Goal: Task Accomplishment & Management: Use online tool/utility

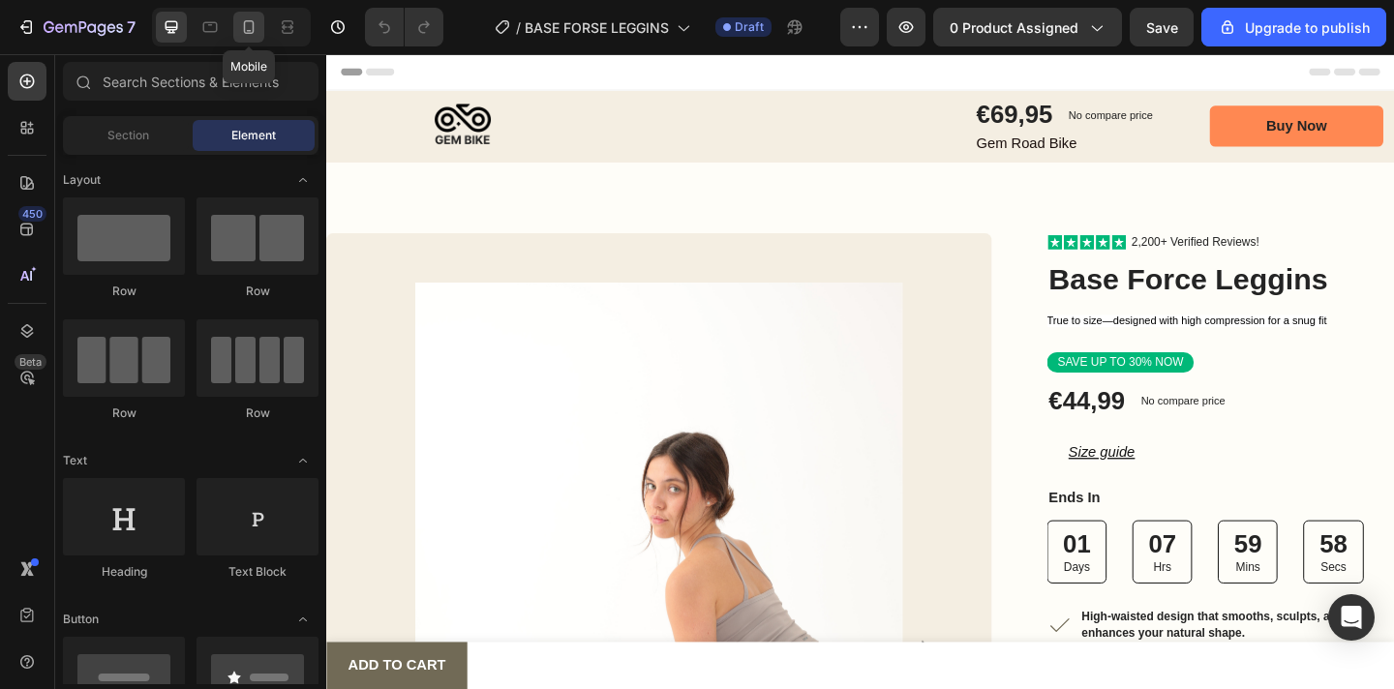
click at [247, 30] on icon at bounding box center [249, 31] width 5 height 2
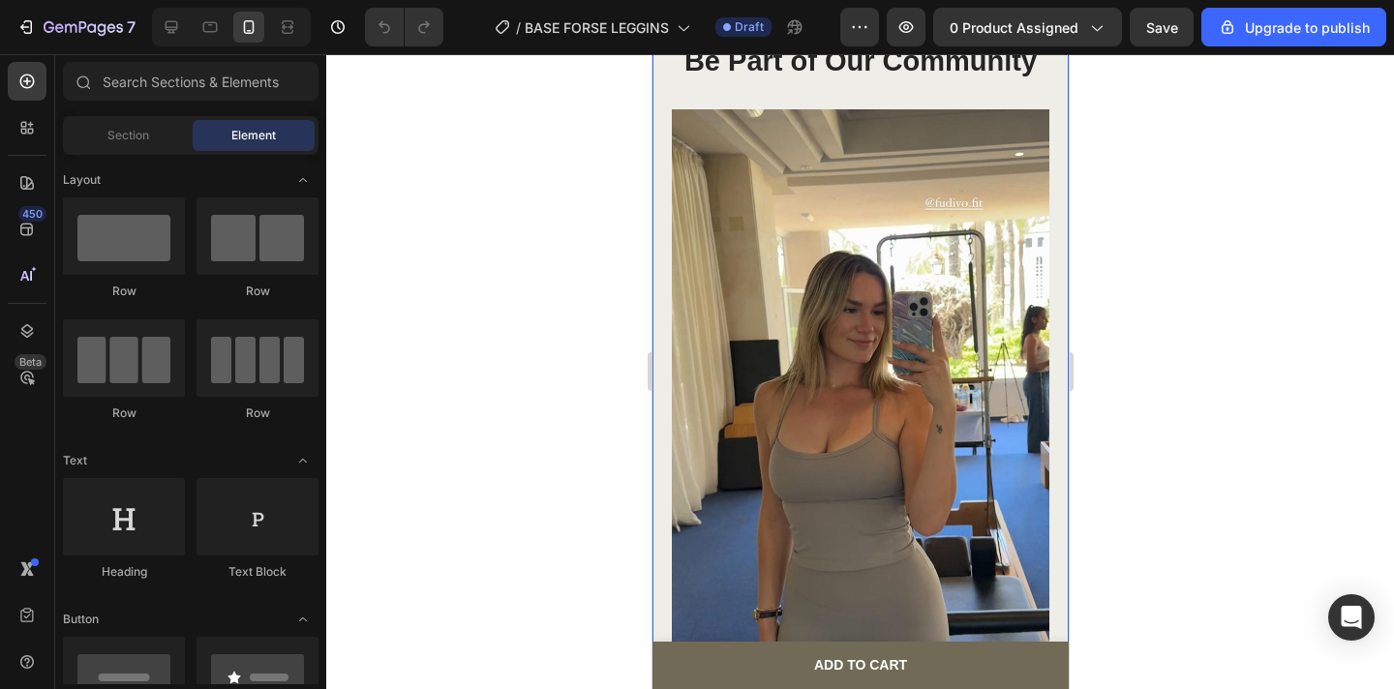
scroll to position [6042, 0]
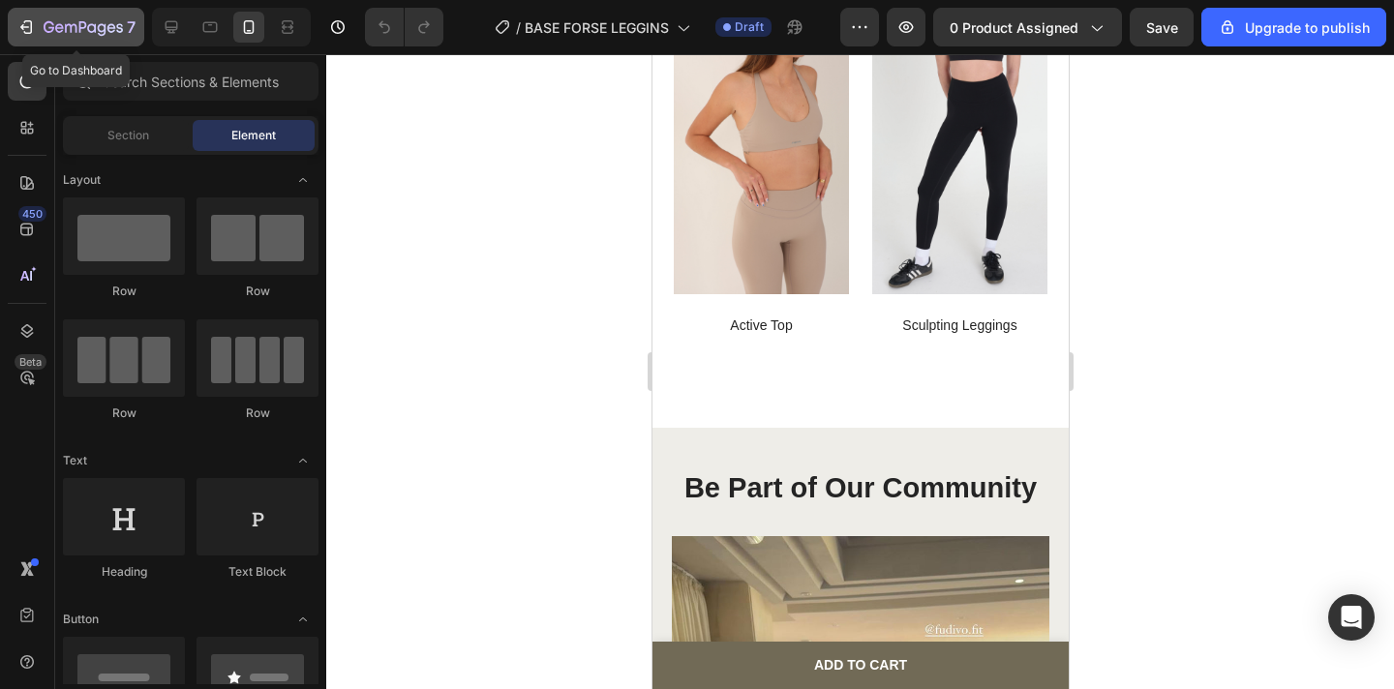
click at [67, 34] on icon "button" at bounding box center [83, 28] width 79 height 16
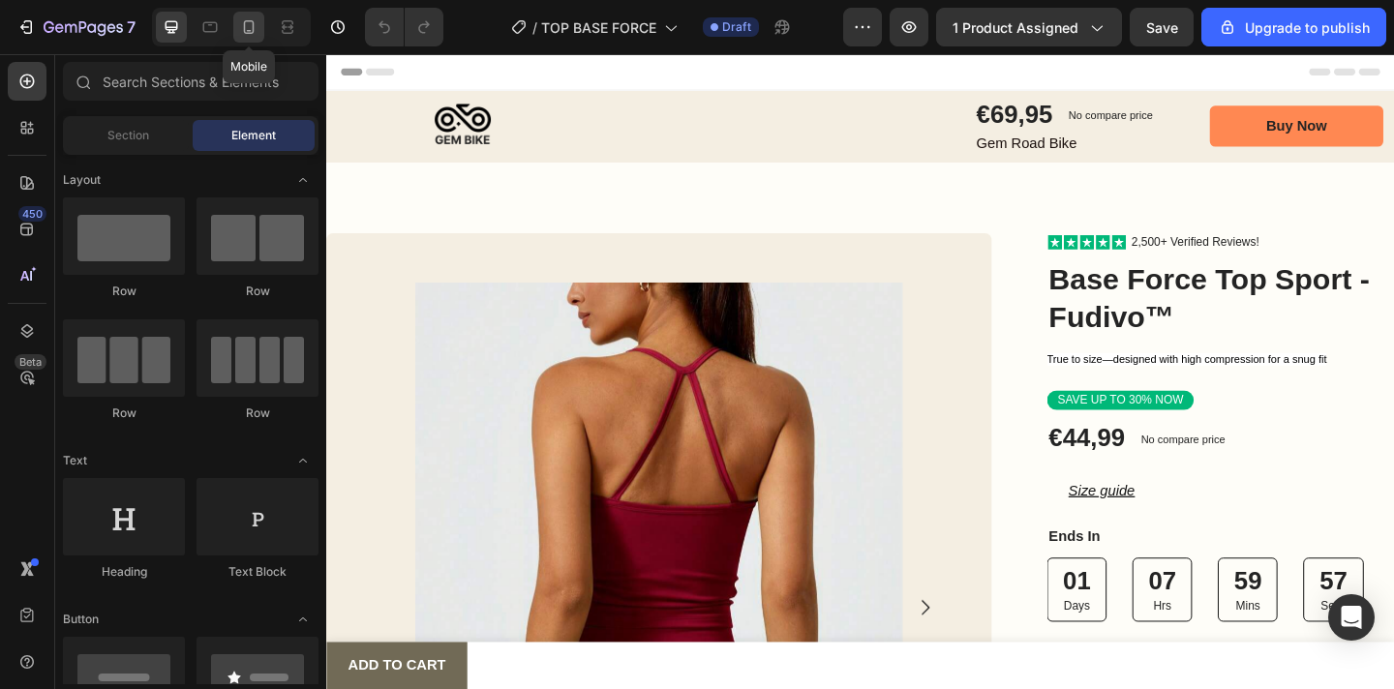
click at [245, 35] on icon at bounding box center [248, 26] width 19 height 19
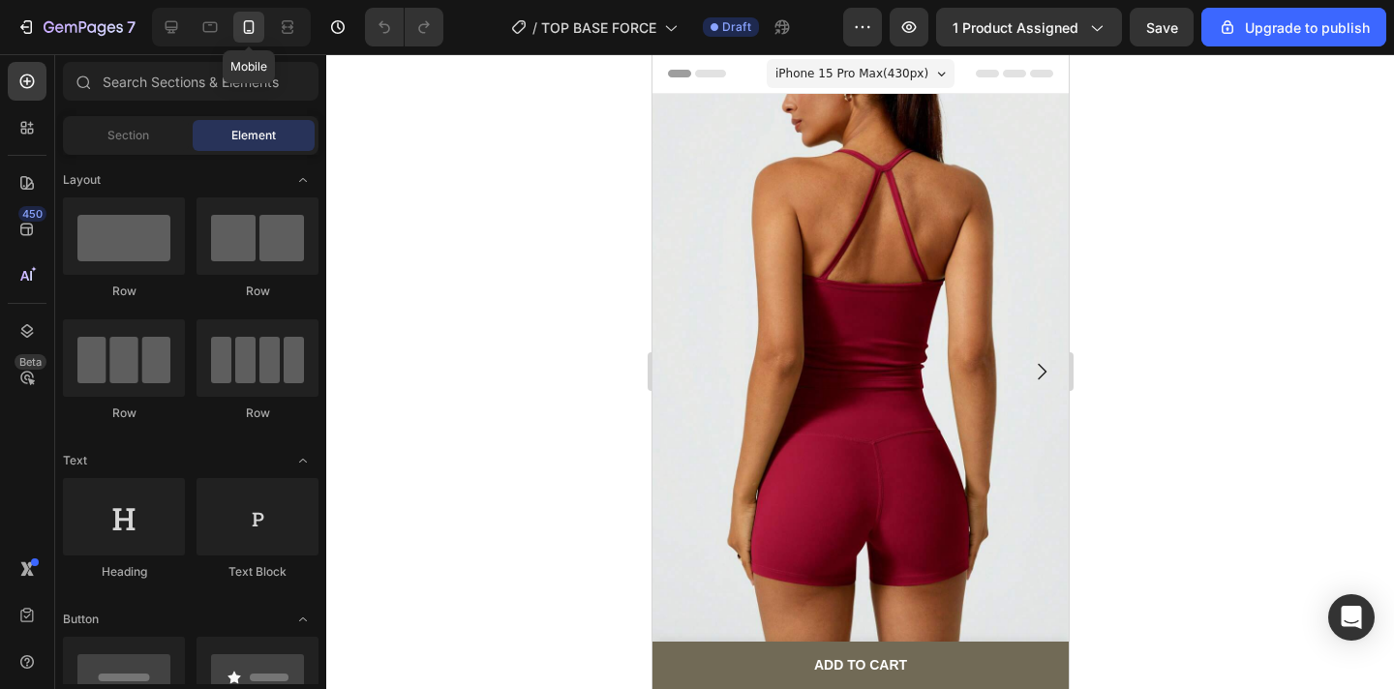
click at [255, 42] on div at bounding box center [248, 27] width 31 height 31
click at [112, 13] on button "7" at bounding box center [76, 27] width 136 height 39
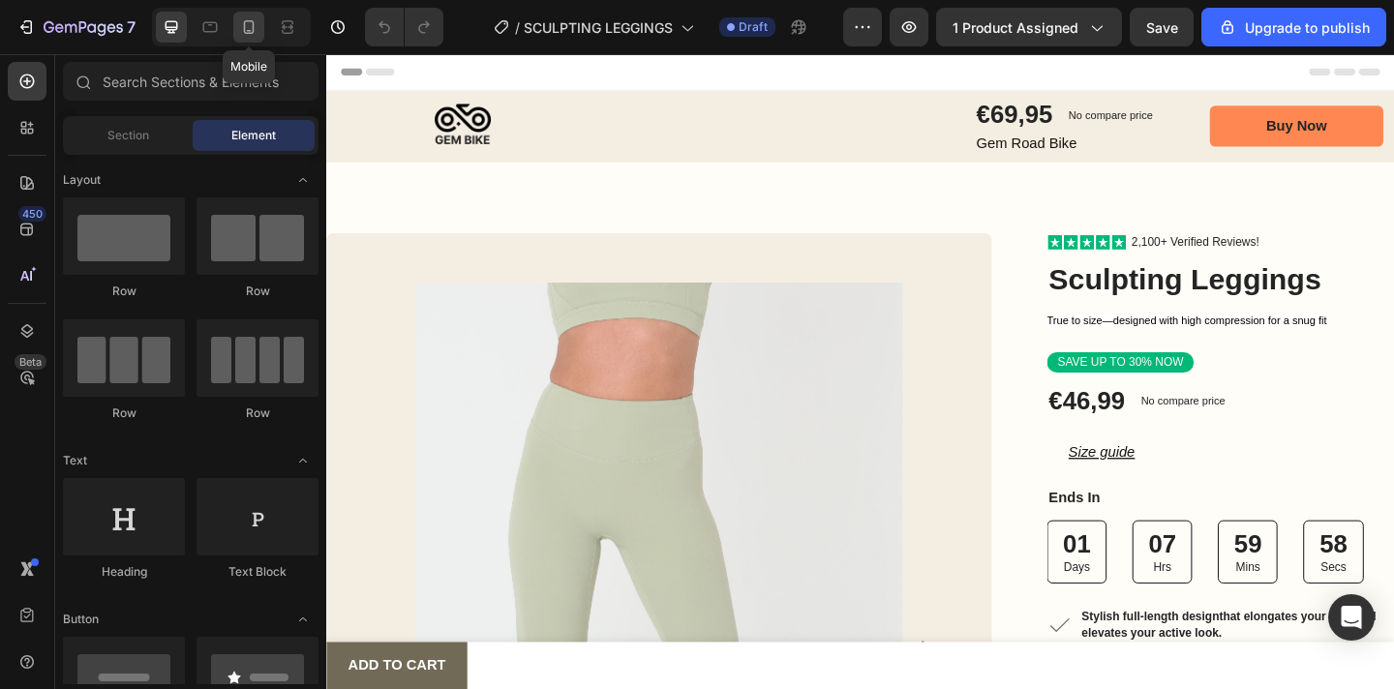
click at [251, 27] on icon at bounding box center [248, 26] width 19 height 19
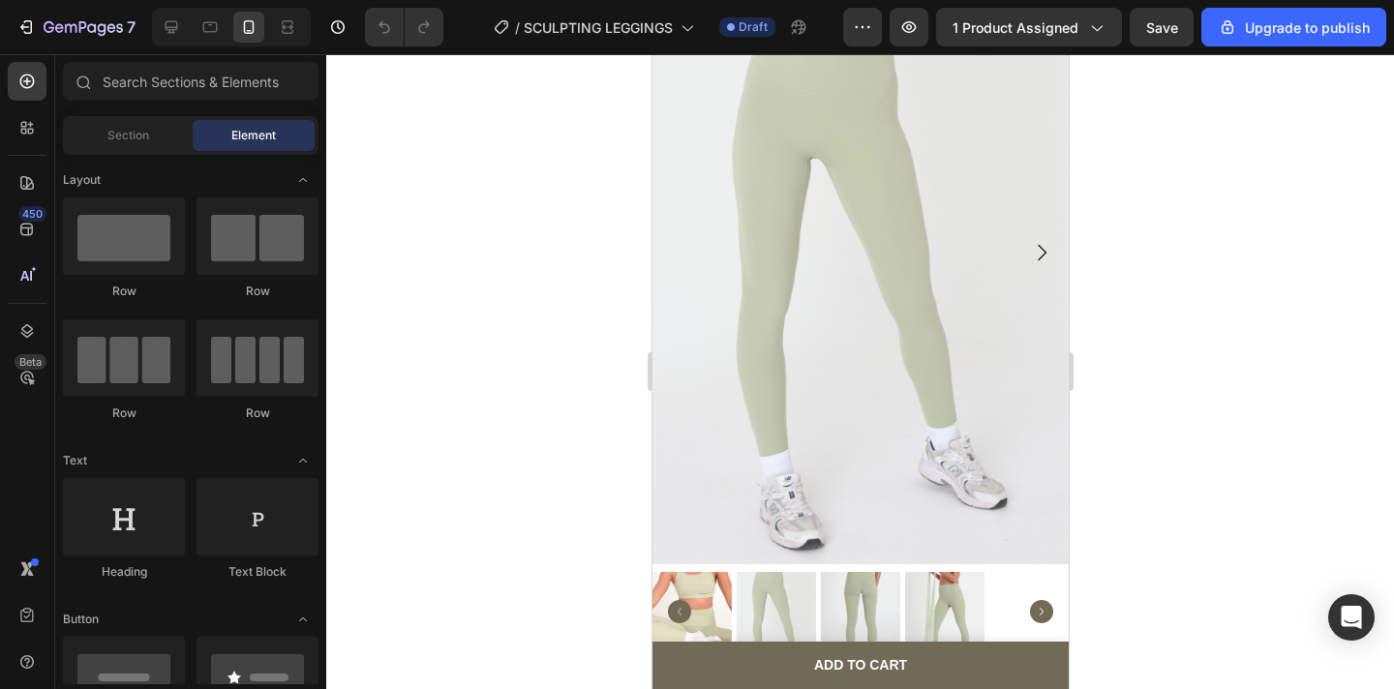
scroll to position [151, 0]
